Goal: Task Accomplishment & Management: Manage account settings

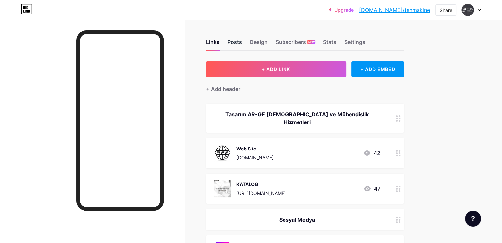
click at [242, 42] on div "Posts" at bounding box center [234, 44] width 15 height 12
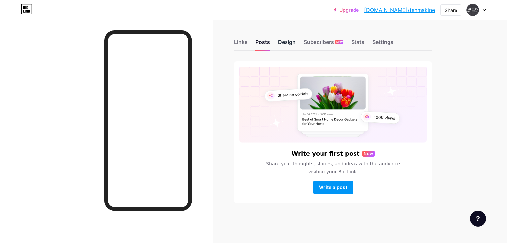
click at [293, 46] on div "Design" at bounding box center [287, 44] width 18 height 12
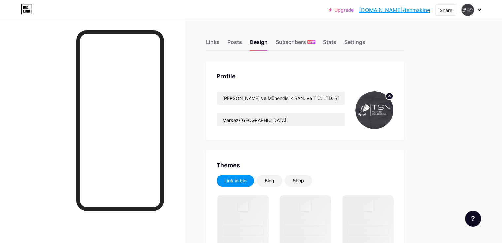
click at [393, 98] on circle at bounding box center [389, 96] width 7 height 7
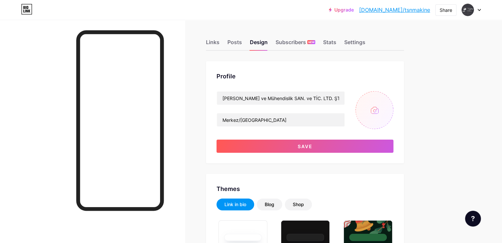
type input "#000000"
click at [393, 110] on input "file" at bounding box center [374, 110] width 38 height 38
click at [393, 106] on input "file" at bounding box center [374, 110] width 38 height 38
type input "C:\fakepath\LOGO_GUNCEL.PNG"
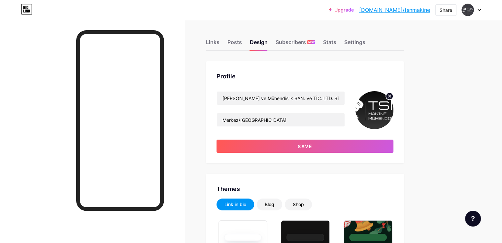
click at [390, 97] on icon at bounding box center [389, 96] width 2 height 2
click at [393, 107] on input "file" at bounding box center [374, 110] width 38 height 38
type input "C:\fakepath\Ekran Alıntısı.PNG"
click at [393, 98] on circle at bounding box center [389, 96] width 7 height 7
click at [393, 105] on input "file" at bounding box center [374, 110] width 38 height 38
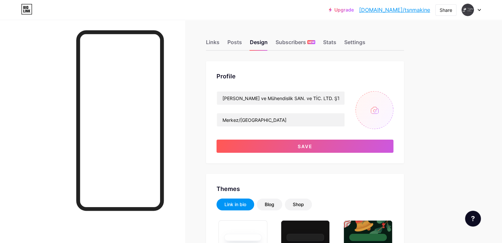
type input "C:\fakepath\Adsız.png"
click at [393, 96] on circle at bounding box center [389, 96] width 7 height 7
click at [393, 109] on input "file" at bounding box center [374, 110] width 38 height 38
type input "C:\fakepath\Adsız.png"
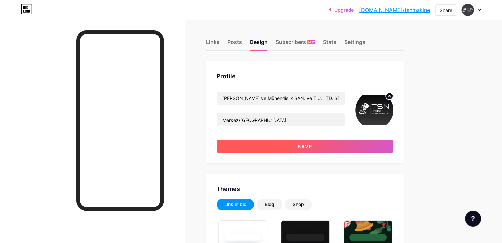
click at [390, 145] on button "Save" at bounding box center [304, 146] width 177 height 13
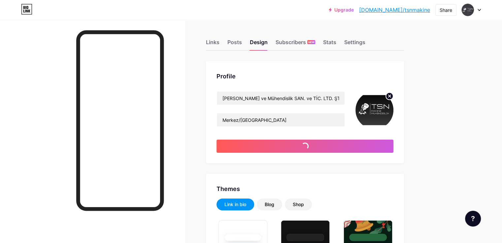
type input "#000000"
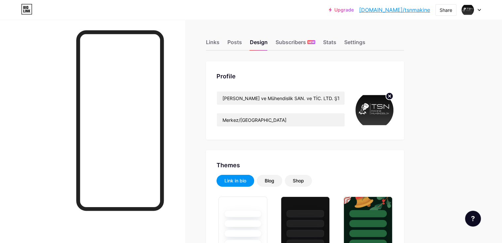
click at [393, 97] on circle at bounding box center [389, 96] width 7 height 7
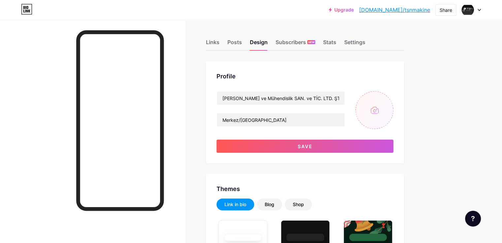
click at [393, 103] on input "file" at bounding box center [374, 110] width 38 height 38
type input "C:\fakepath\1.PNG"
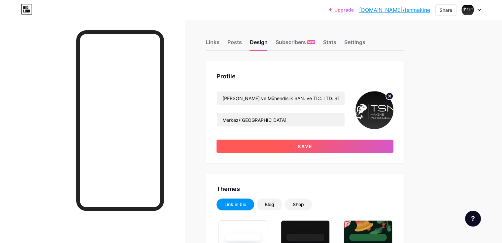
click at [372, 145] on button "Save" at bounding box center [304, 146] width 177 height 13
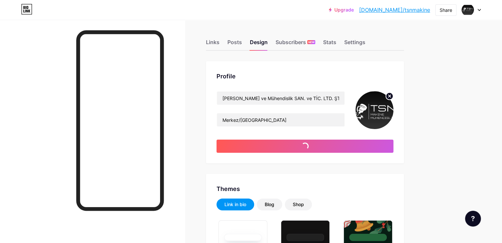
type input "#000000"
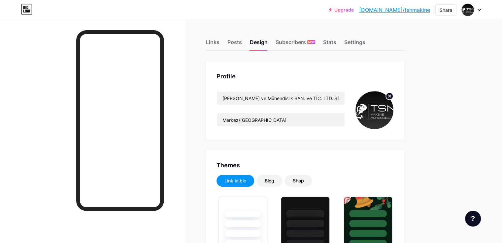
click at [393, 95] on circle at bounding box center [389, 96] width 7 height 7
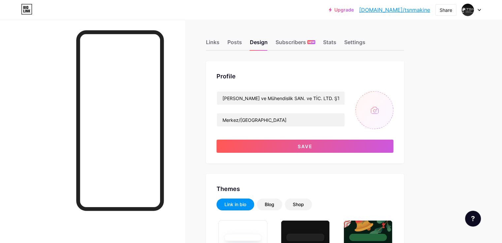
click at [393, 108] on input "file" at bounding box center [374, 110] width 38 height 38
type input "C:\fakepath\Adsız.png"
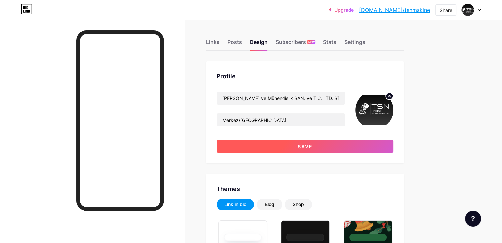
click at [340, 150] on button "Save" at bounding box center [304, 146] width 177 height 13
type input "#000000"
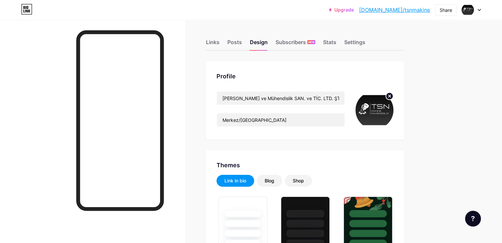
click at [393, 102] on img at bounding box center [374, 110] width 38 height 38
click at [393, 99] on circle at bounding box center [389, 96] width 7 height 7
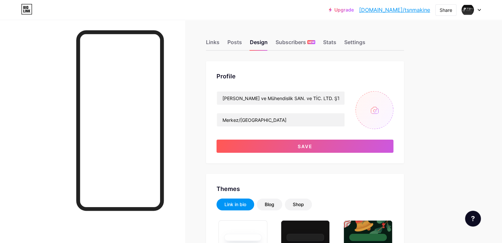
click at [393, 105] on input "file" at bounding box center [374, 110] width 38 height 38
type input "C:\fakepath\Adsız.png"
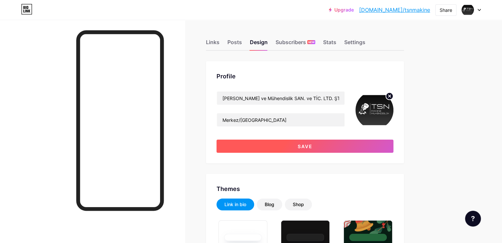
click at [393, 146] on button "Save" at bounding box center [304, 146] width 177 height 13
type input "#000000"
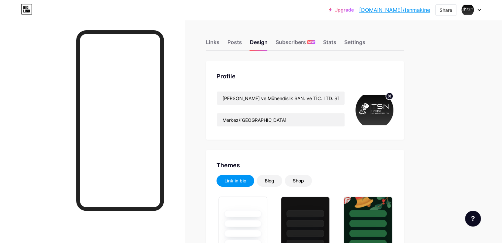
drag, startPoint x: 456, startPoint y: 82, endPoint x: 456, endPoint y: 90, distance: 7.9
click at [393, 95] on circle at bounding box center [389, 96] width 7 height 7
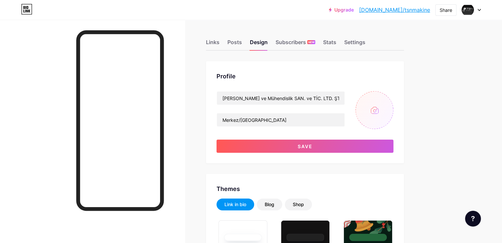
click at [393, 104] on input "file" at bounding box center [374, 110] width 38 height 38
type input "C:\fakepath\Adsız.png"
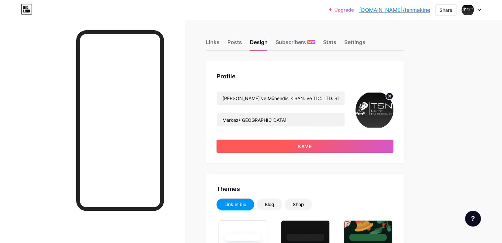
click at [367, 148] on button "Save" at bounding box center [304, 146] width 177 height 13
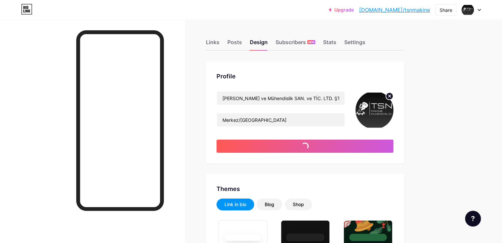
type input "#000000"
